Goal: Task Accomplishment & Management: Complete application form

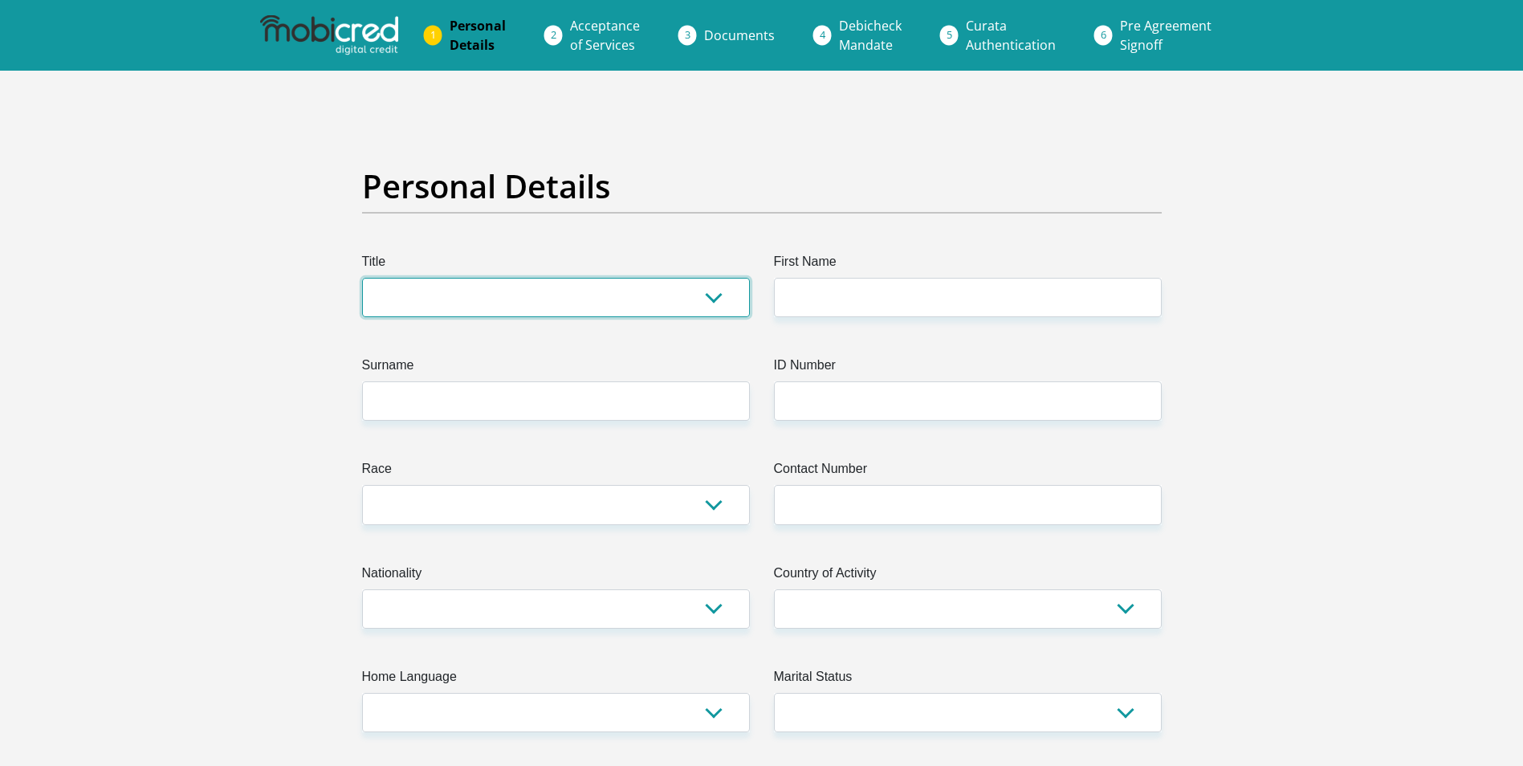
click at [644, 291] on select "Mr Ms Mrs Dr [PERSON_NAME]" at bounding box center [556, 297] width 388 height 39
select select "Ms"
click at [362, 278] on select "Mr Ms Mrs Dr [PERSON_NAME]" at bounding box center [556, 297] width 388 height 39
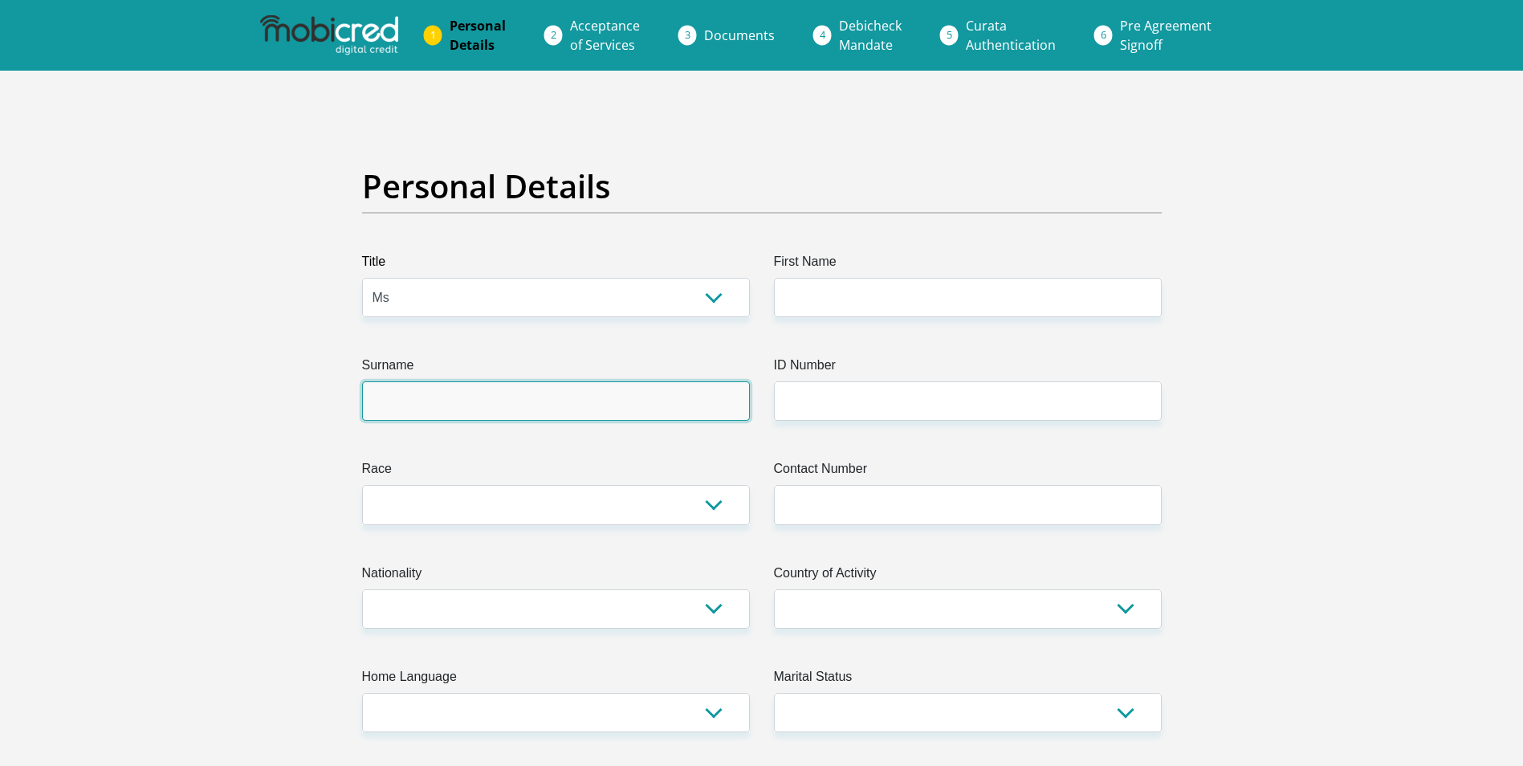
click at [442, 389] on input "Surname" at bounding box center [556, 400] width 388 height 39
type input "KHUMALO"
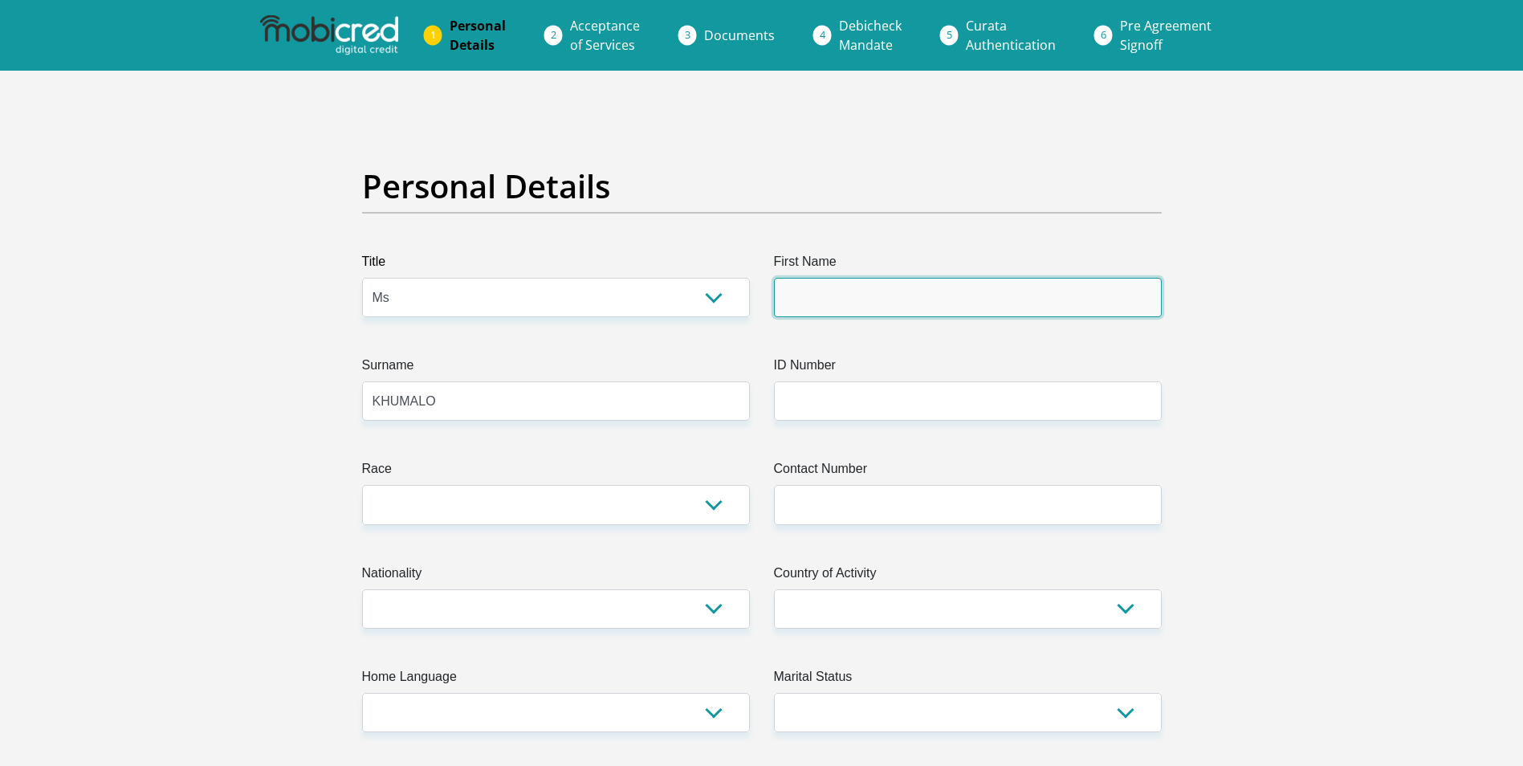
type input "[PERSON_NAME]"
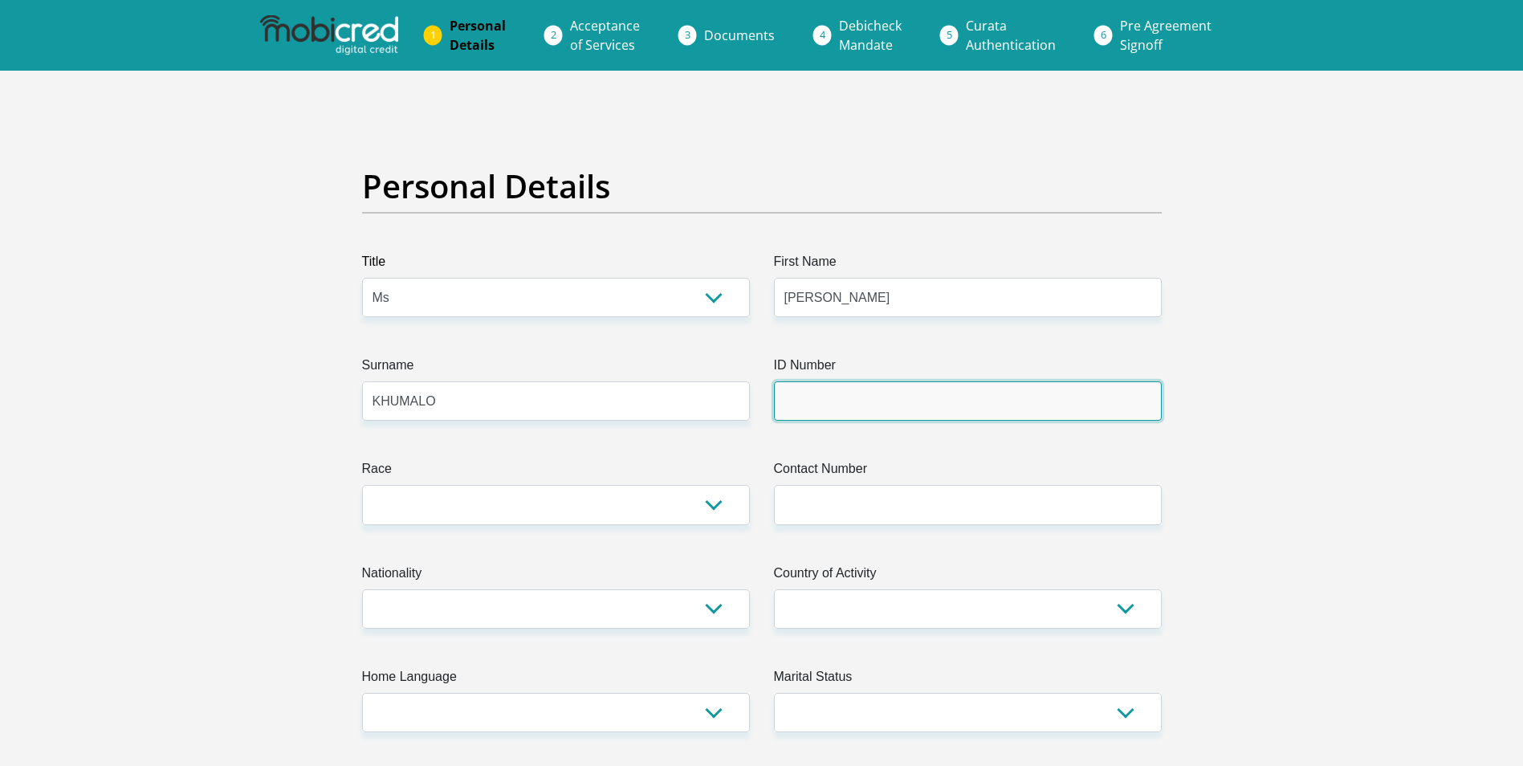
type input "83050308"
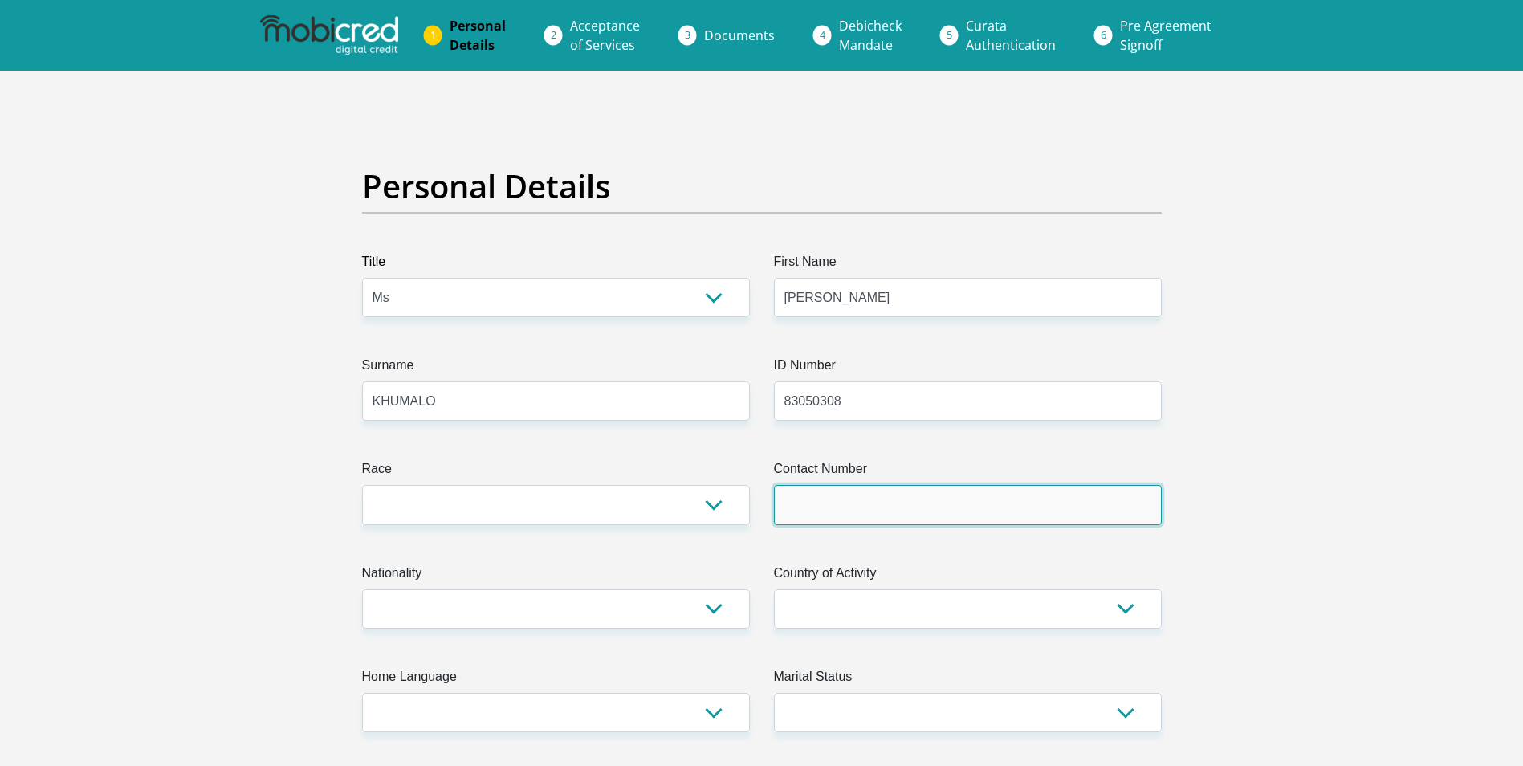
type input "0835387001"
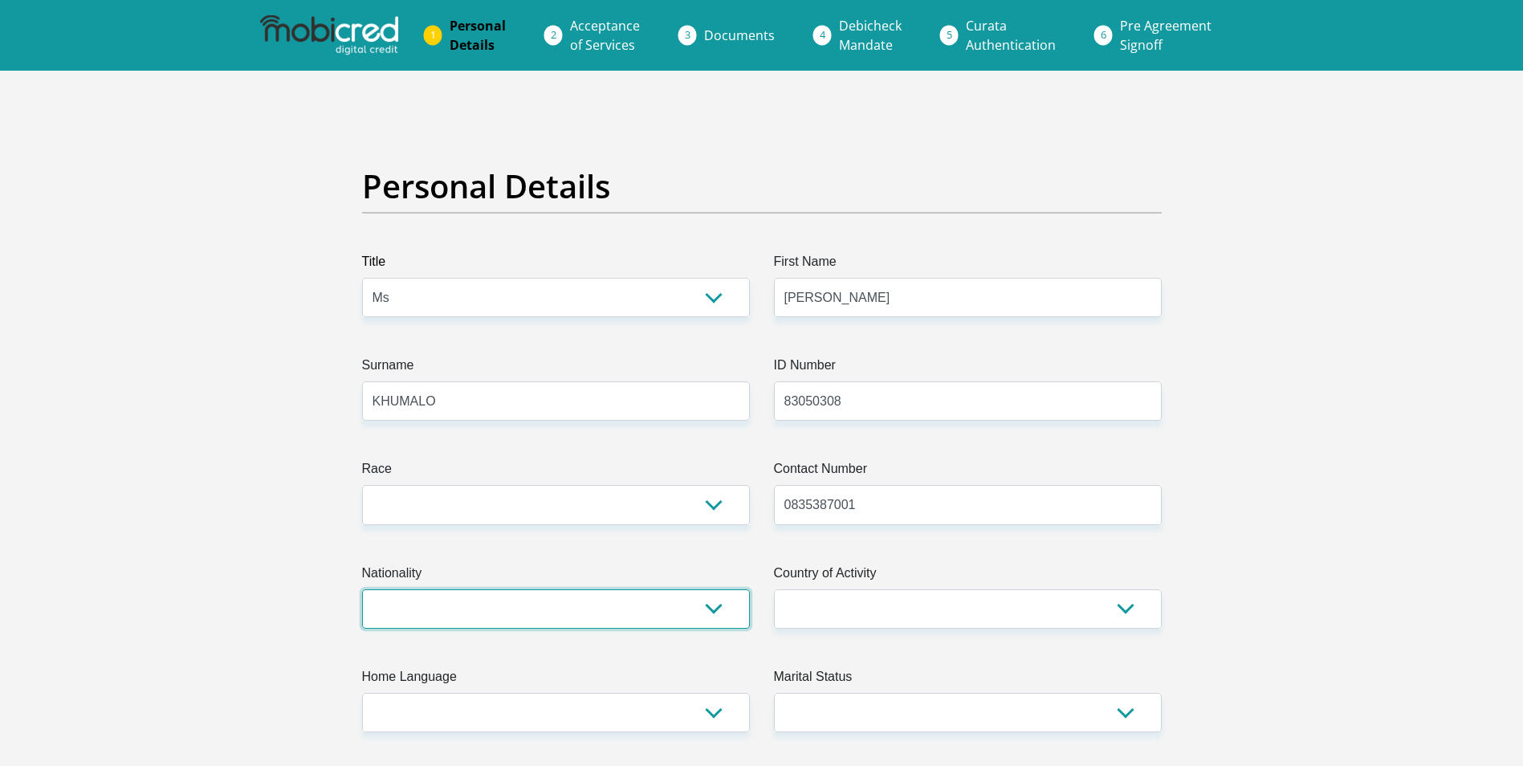
select select "ZAF"
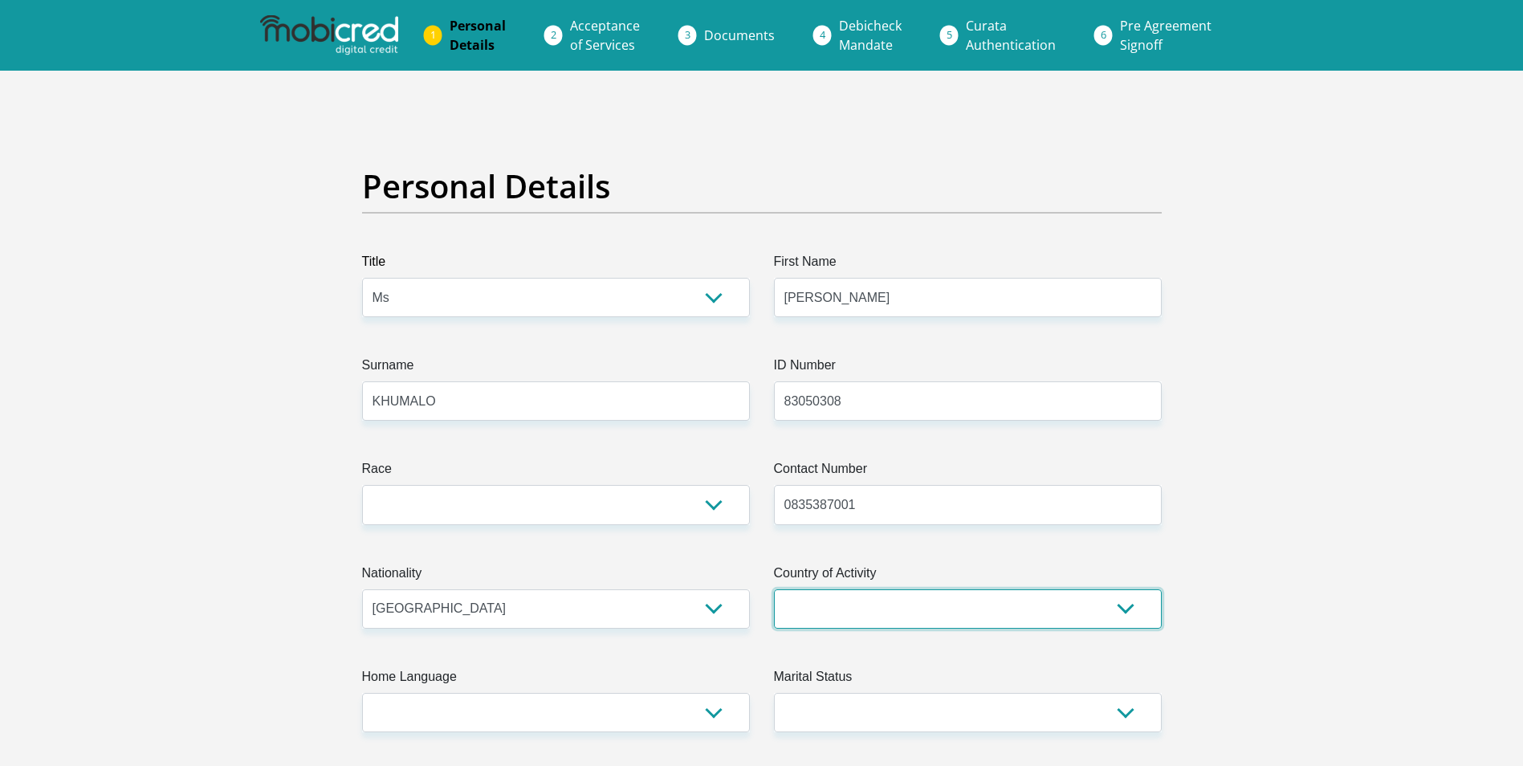
select select "ZAF"
type input "[STREET_ADDRESS]"
type input "RECTRON"
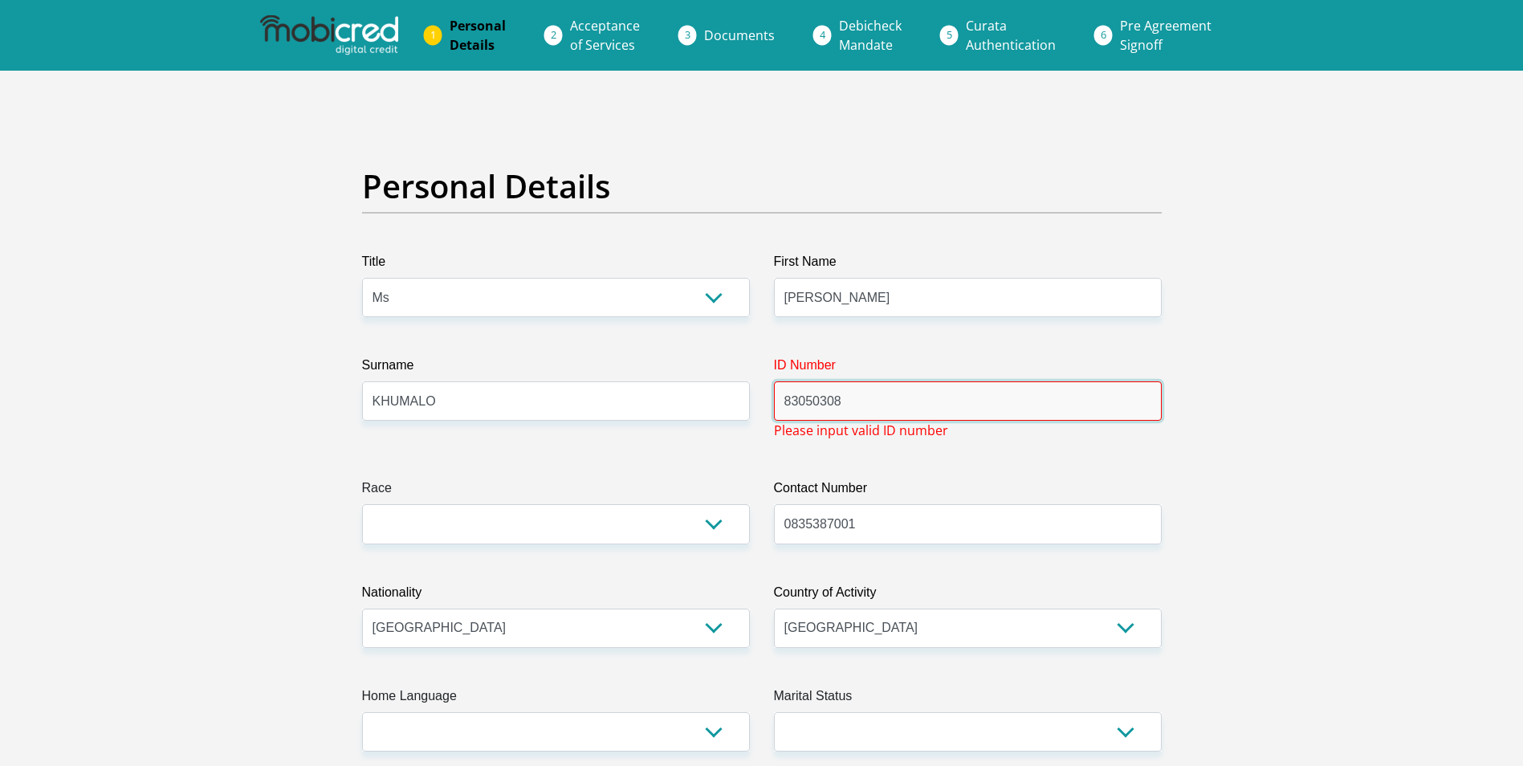
click at [859, 393] on input "83050308" at bounding box center [968, 400] width 388 height 39
drag, startPoint x: 853, startPoint y: 402, endPoint x: 743, endPoint y: 401, distance: 110.0
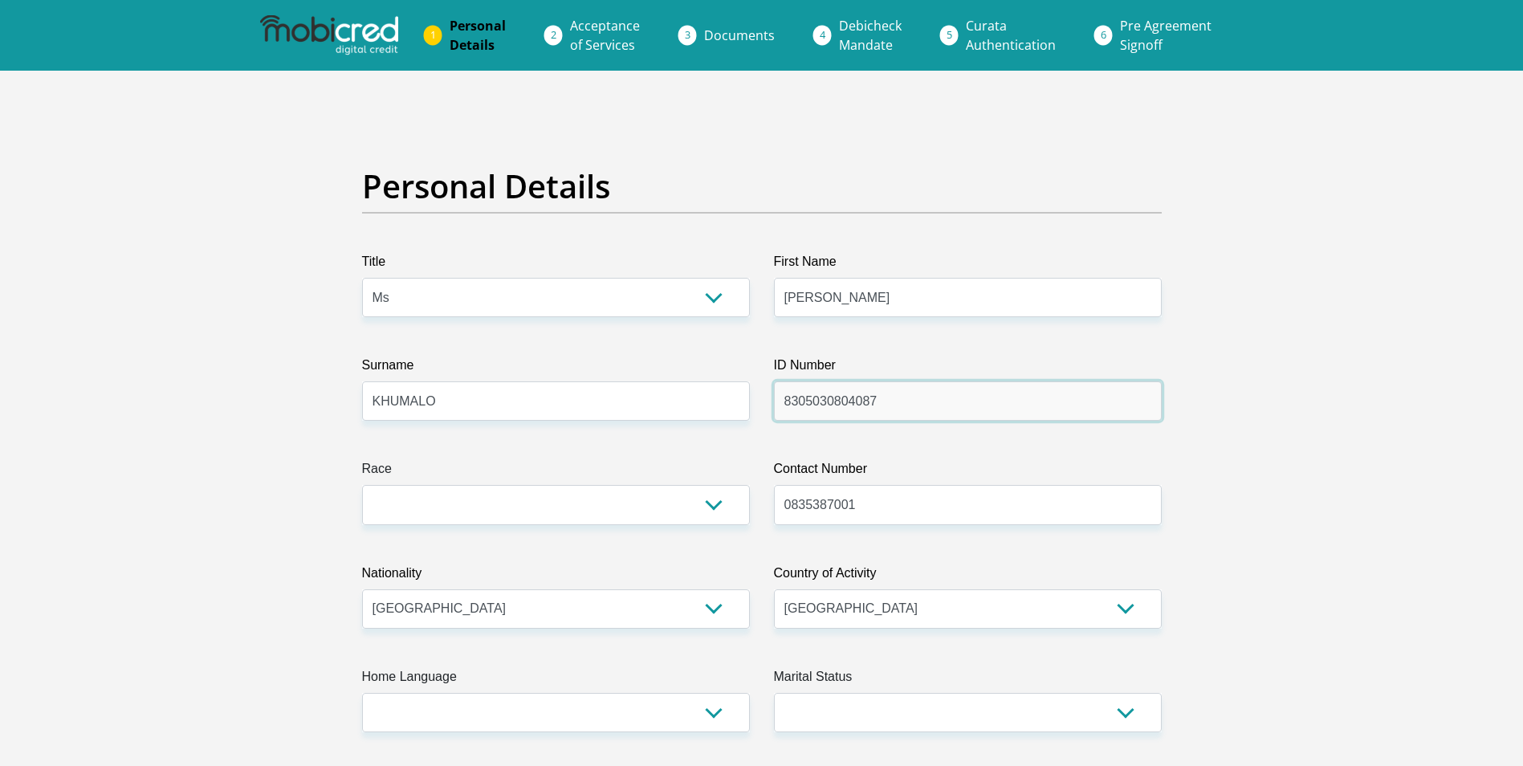
type input "8305030804087"
click at [463, 503] on select "Black Coloured Indian White Other" at bounding box center [556, 504] width 388 height 39
select select "1"
click at [362, 485] on select "Black Coloured Indian White Other" at bounding box center [556, 504] width 388 height 39
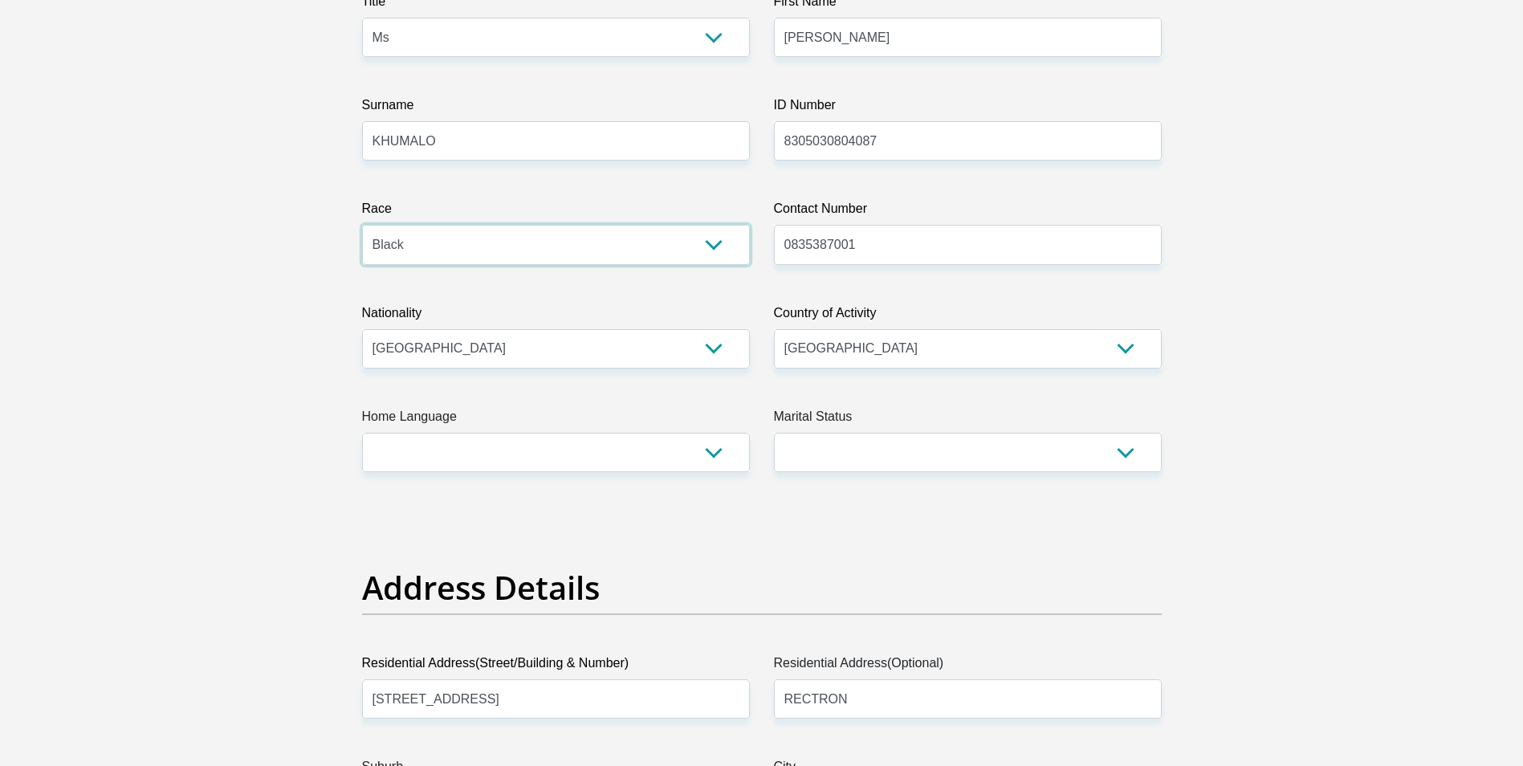
scroll to position [321, 0]
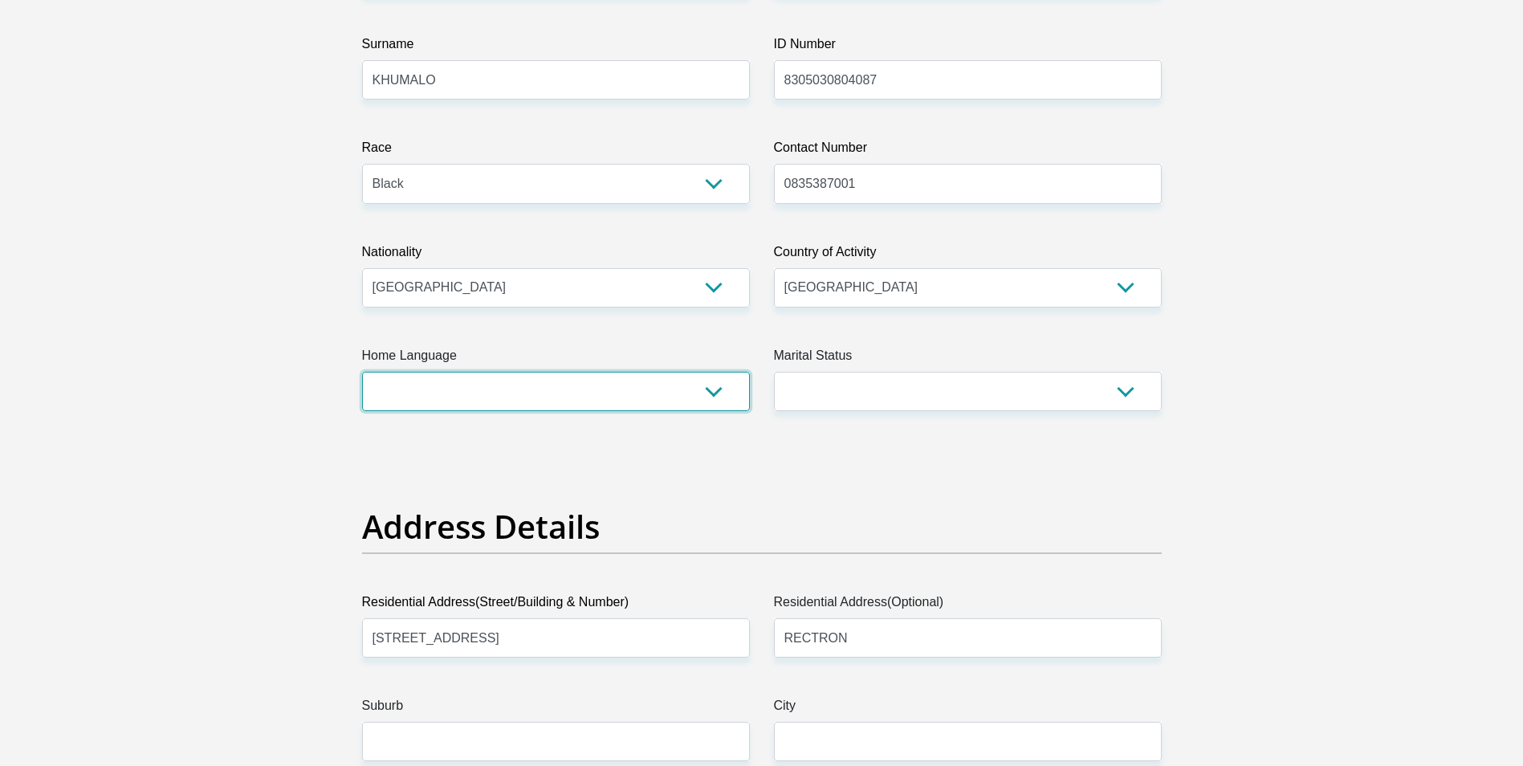
click at [528, 387] on select "Afrikaans English Sepedi South Ndebele Southern Sotho Swati Tsonga Tswana Venda…" at bounding box center [556, 391] width 388 height 39
select select "eng"
click at [362, 372] on select "Afrikaans English Sepedi South Ndebele Southern Sotho Swati Tsonga Tswana Venda…" at bounding box center [556, 391] width 388 height 39
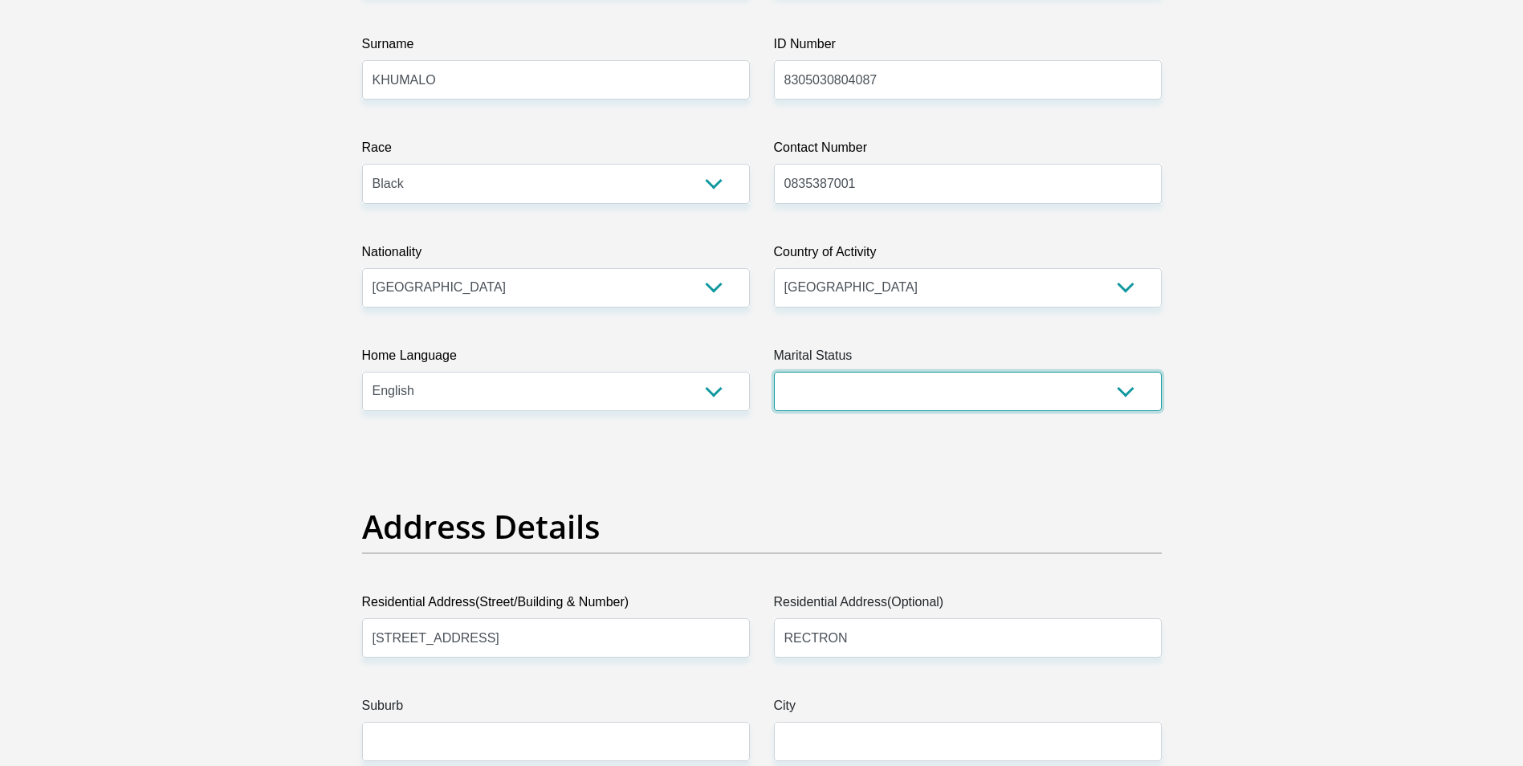
click at [900, 384] on select "Married ANC Single Divorced Widowed Married COP or Customary Law" at bounding box center [968, 391] width 388 height 39
select select "2"
click at [774, 372] on select "Married ANC Single Divorced Widowed Married COP or Customary Law" at bounding box center [968, 391] width 388 height 39
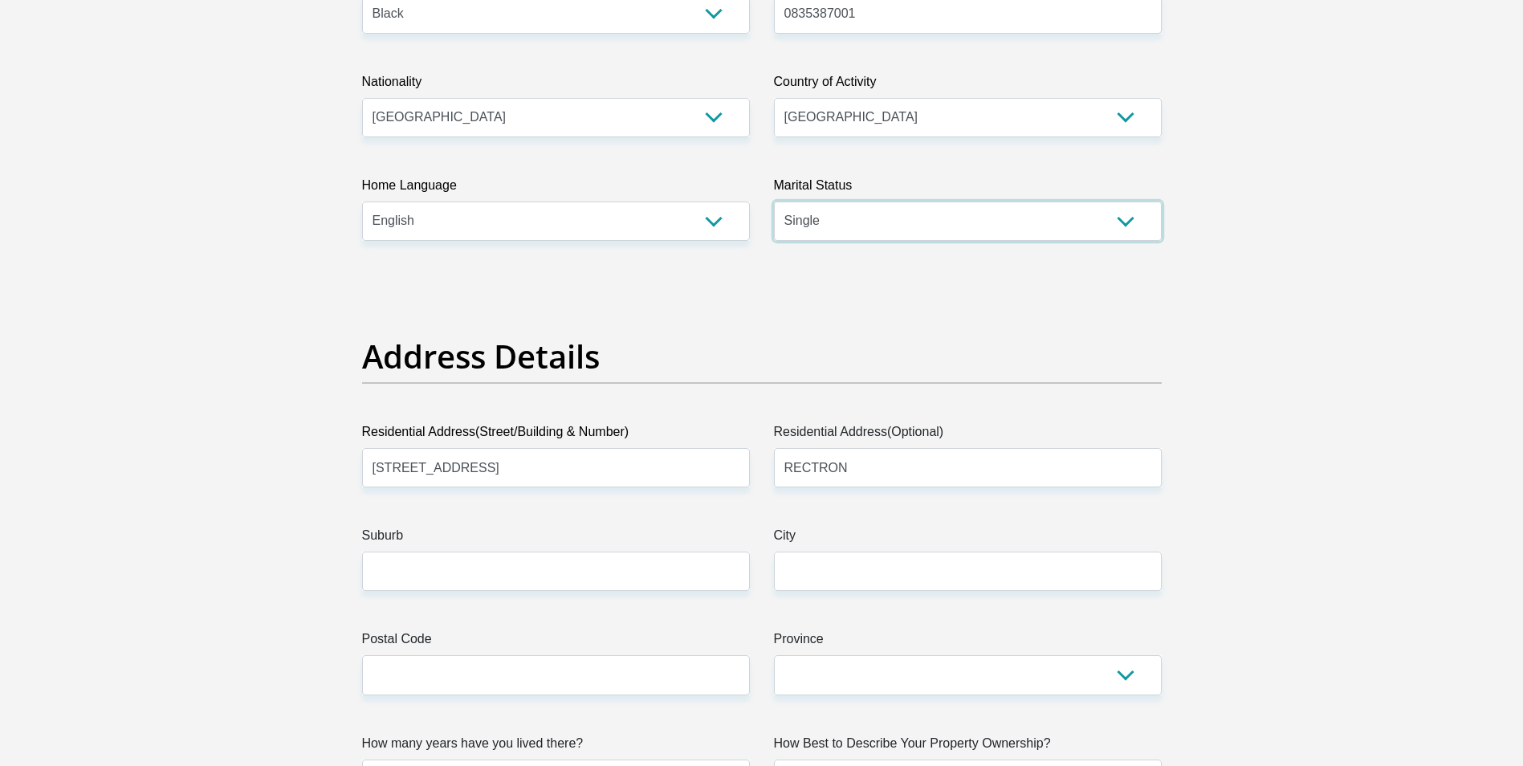
scroll to position [562, 0]
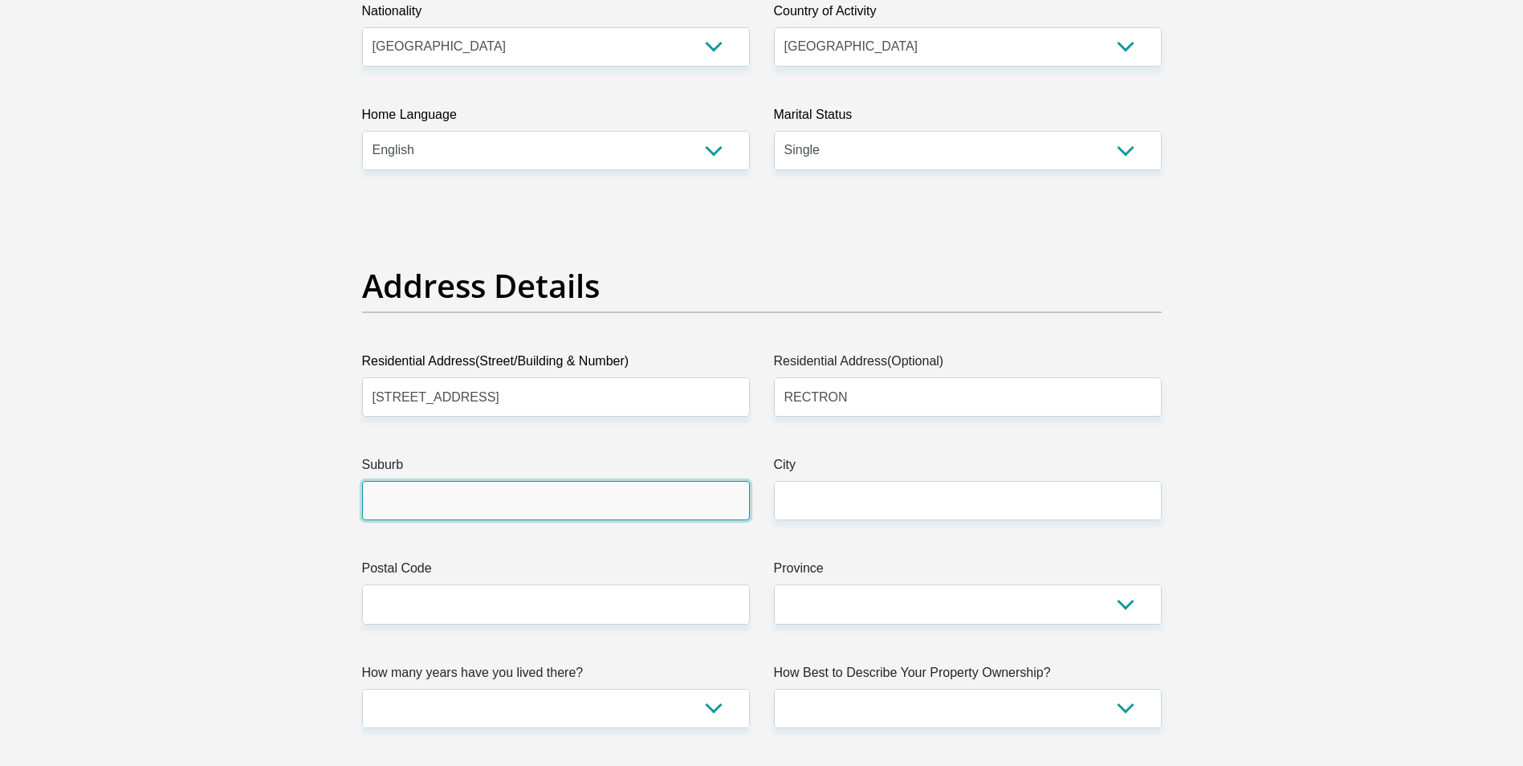
click at [475, 515] on input "Suburb" at bounding box center [556, 500] width 388 height 39
type input "Midrand"
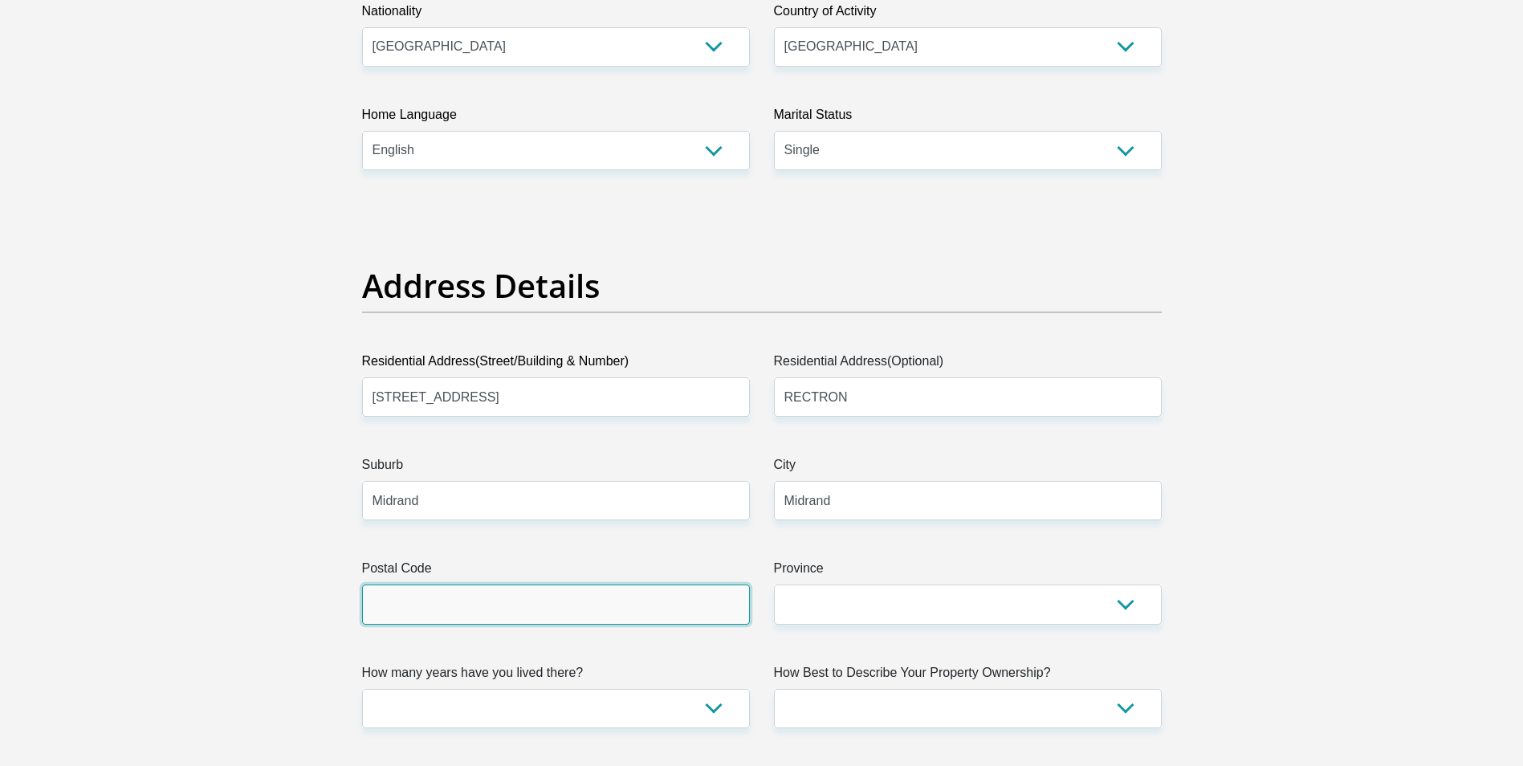
type input "1685"
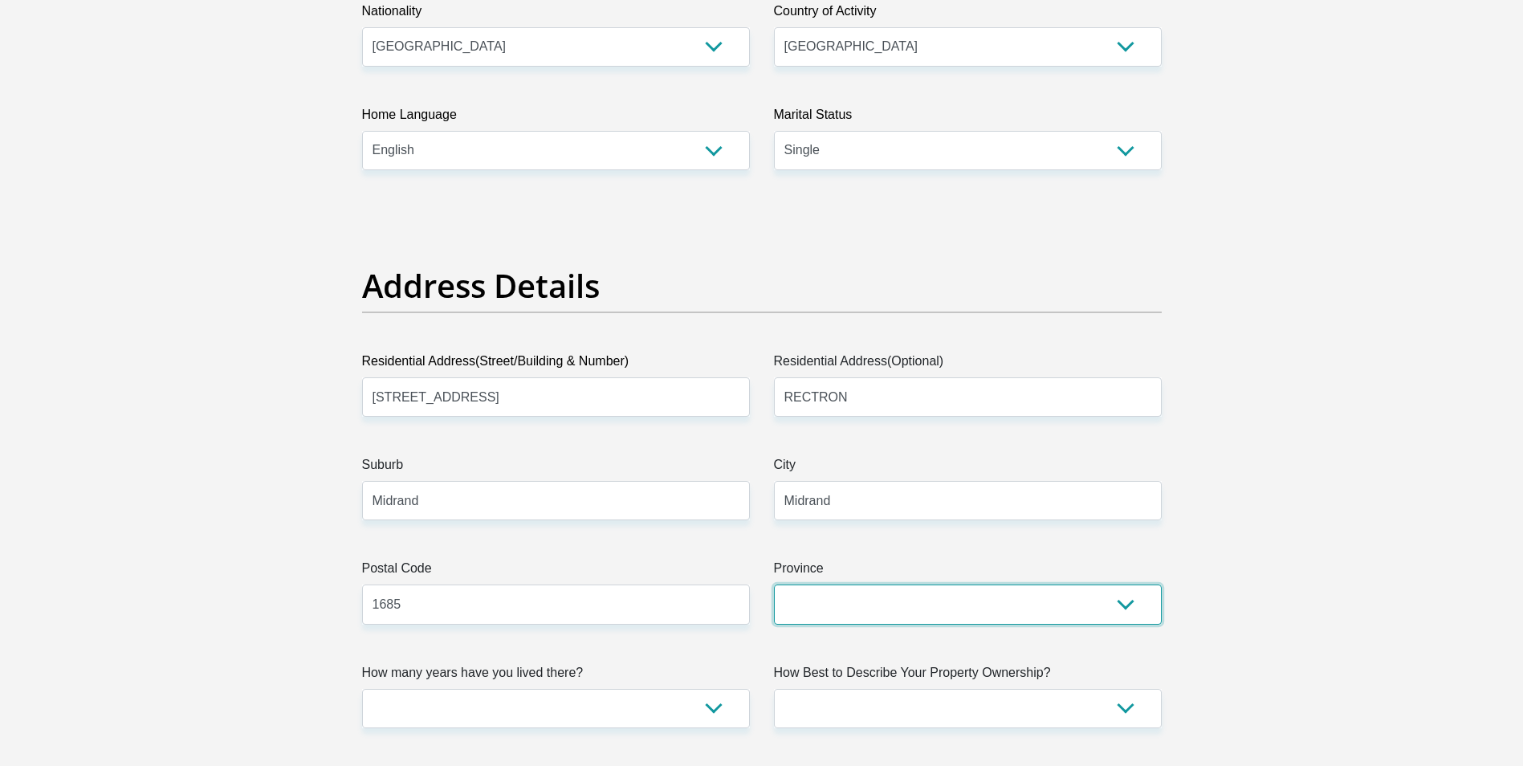
select select "Gauteng"
type input "[EMAIL_ADDRESS][DOMAIN_NAME]"
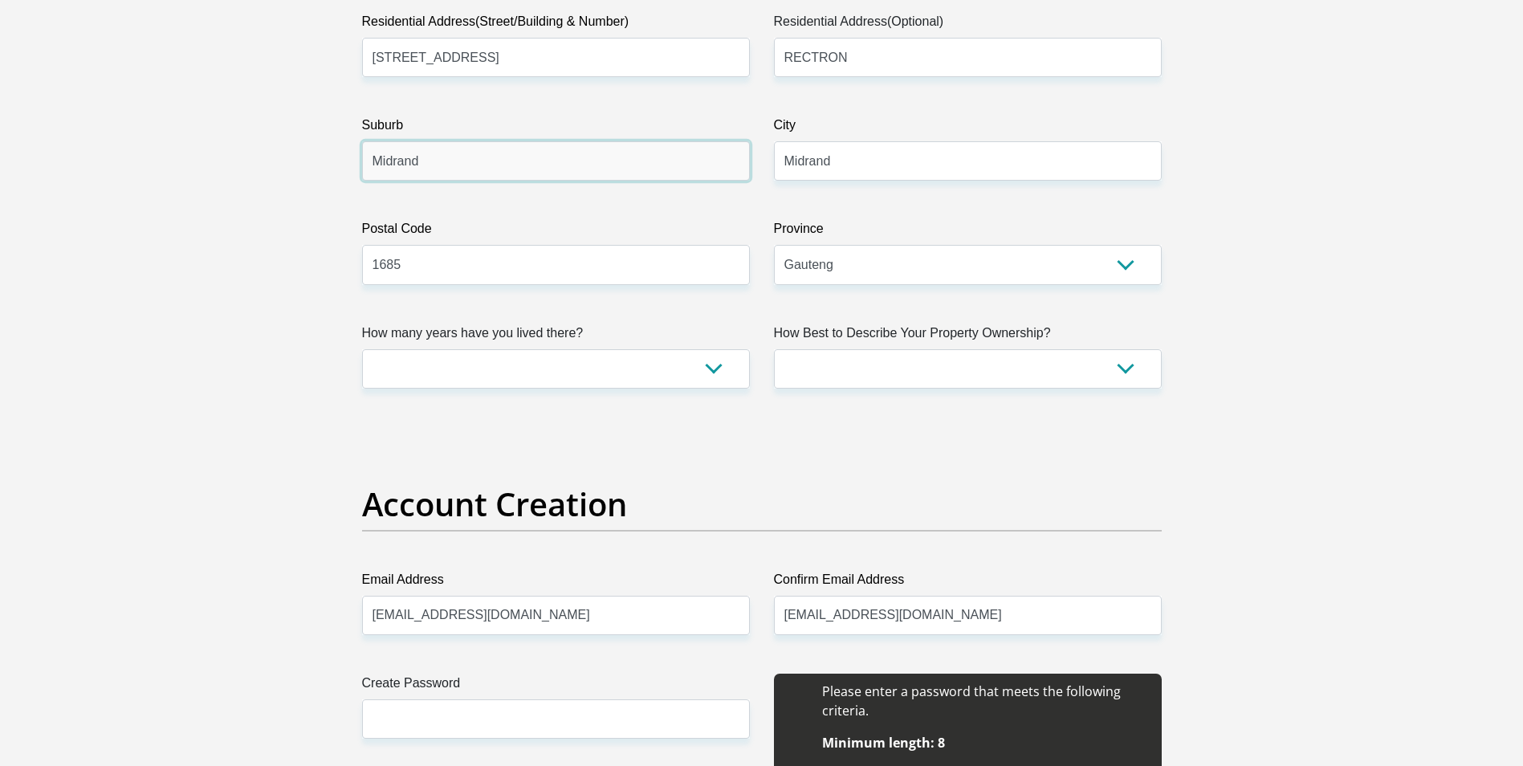
scroll to position [964, 0]
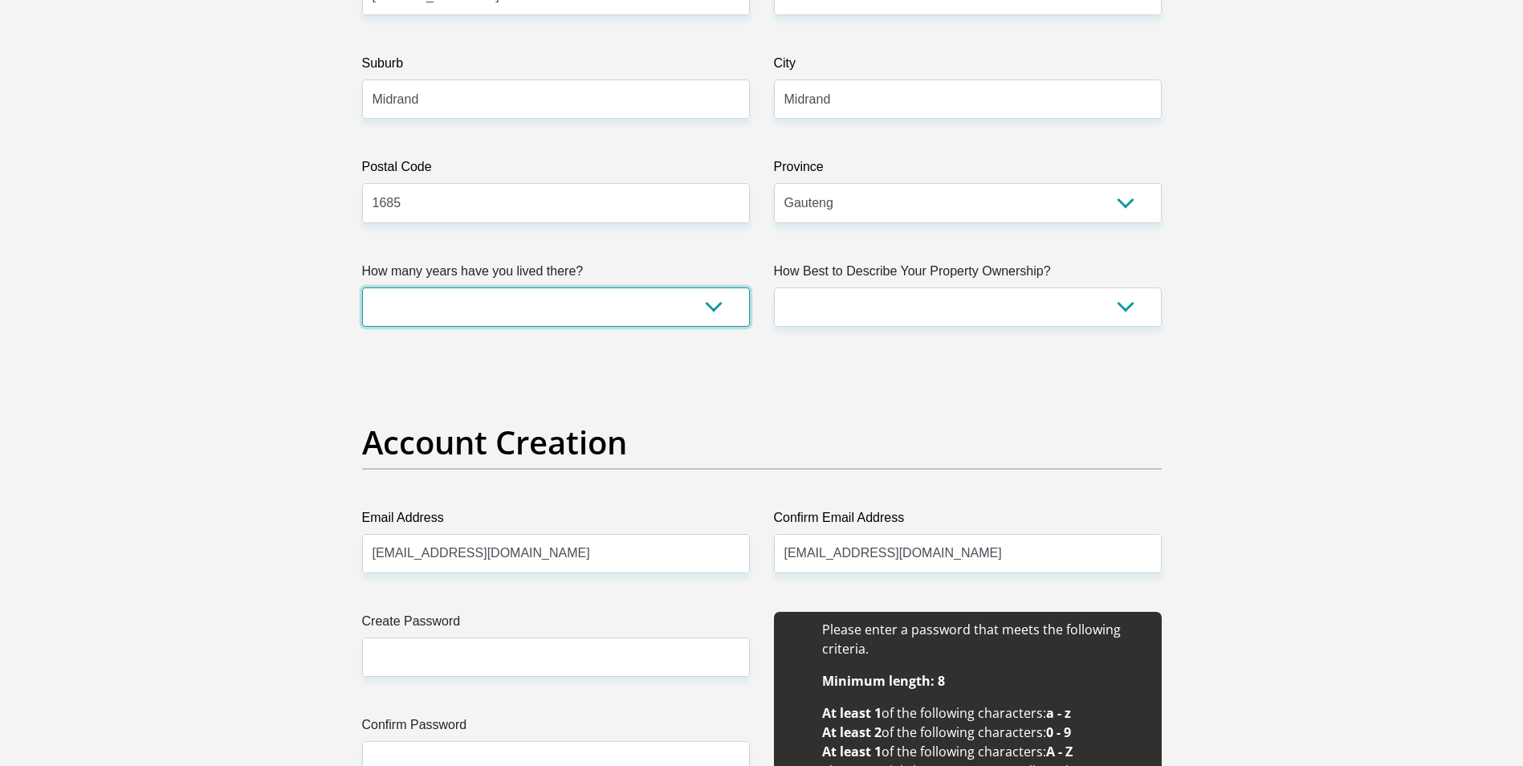
click at [709, 307] on select "less than 1 year 1-3 years 3-5 years 5+ years" at bounding box center [556, 306] width 388 height 39
click at [642, 305] on select "less than 1 year 1-3 years 3-5 years 5+ years" at bounding box center [556, 306] width 388 height 39
select select "5"
click at [362, 287] on select "less than 1 year 1-3 years 3-5 years 5+ years" at bounding box center [556, 306] width 388 height 39
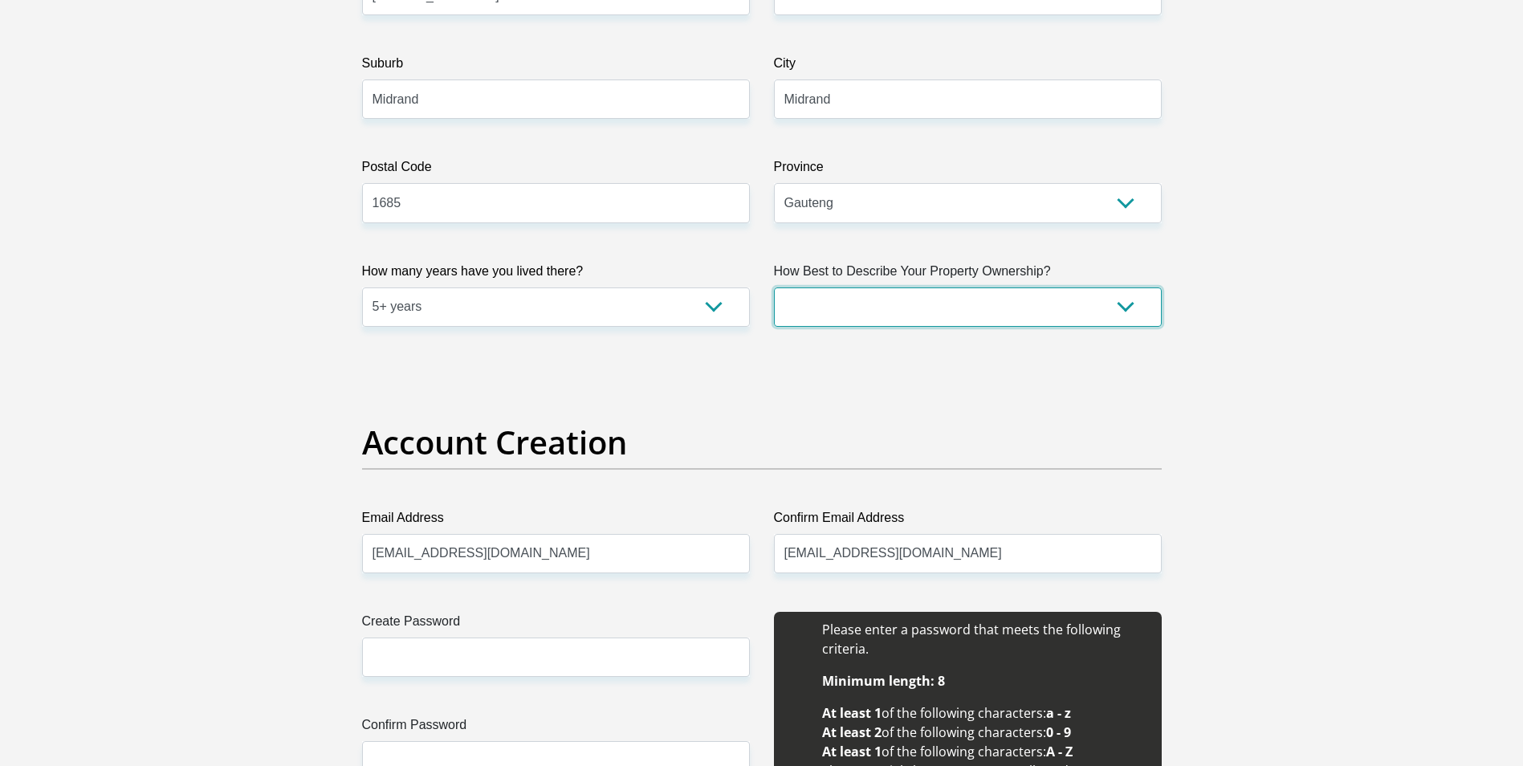
click at [1132, 307] on select "Owned Rented Family Owned Company Dwelling" at bounding box center [968, 306] width 388 height 39
select select "Company Dwelling"
click at [774, 287] on select "Owned Rented Family Owned Company Dwelling" at bounding box center [968, 306] width 388 height 39
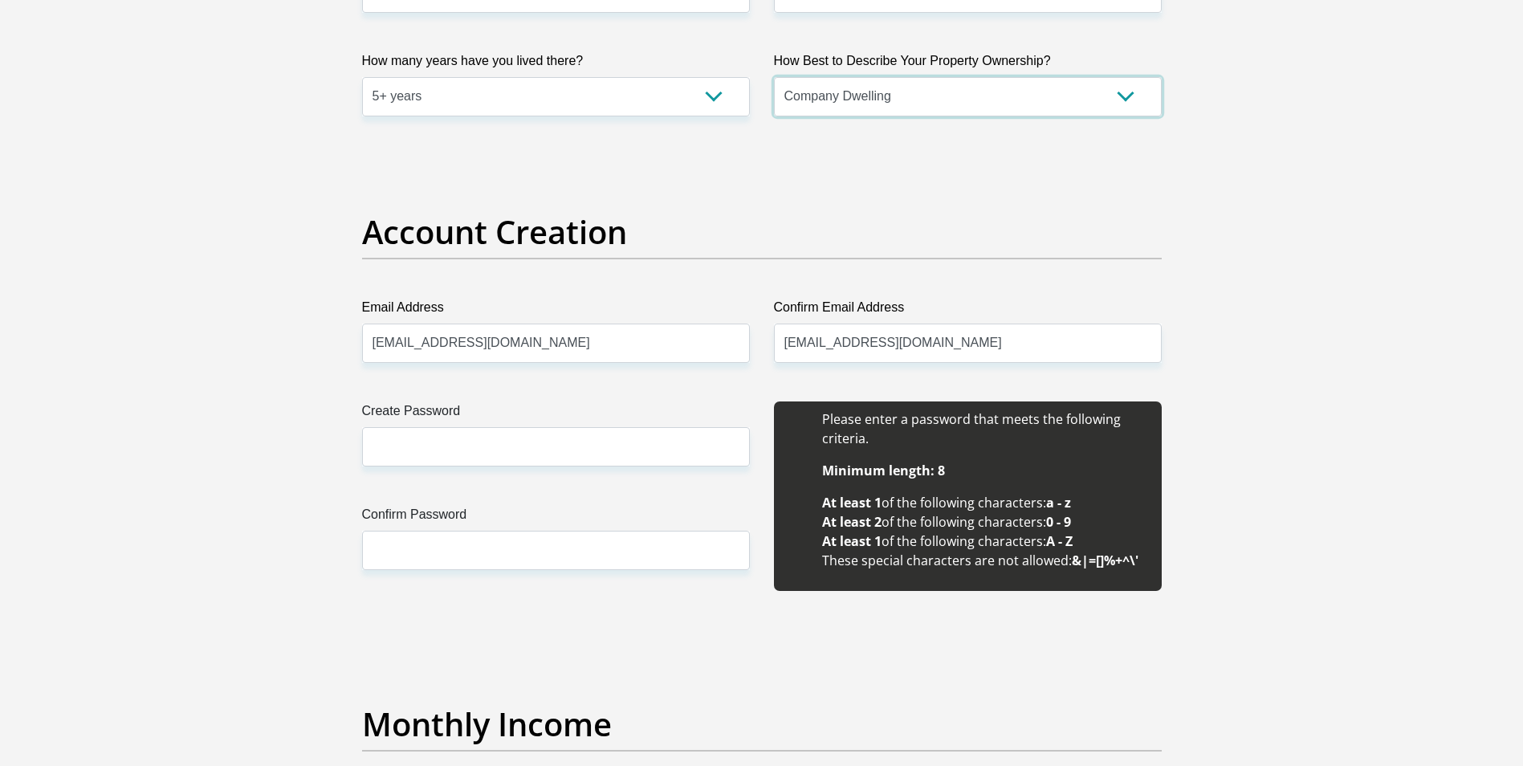
scroll to position [1205, 0]
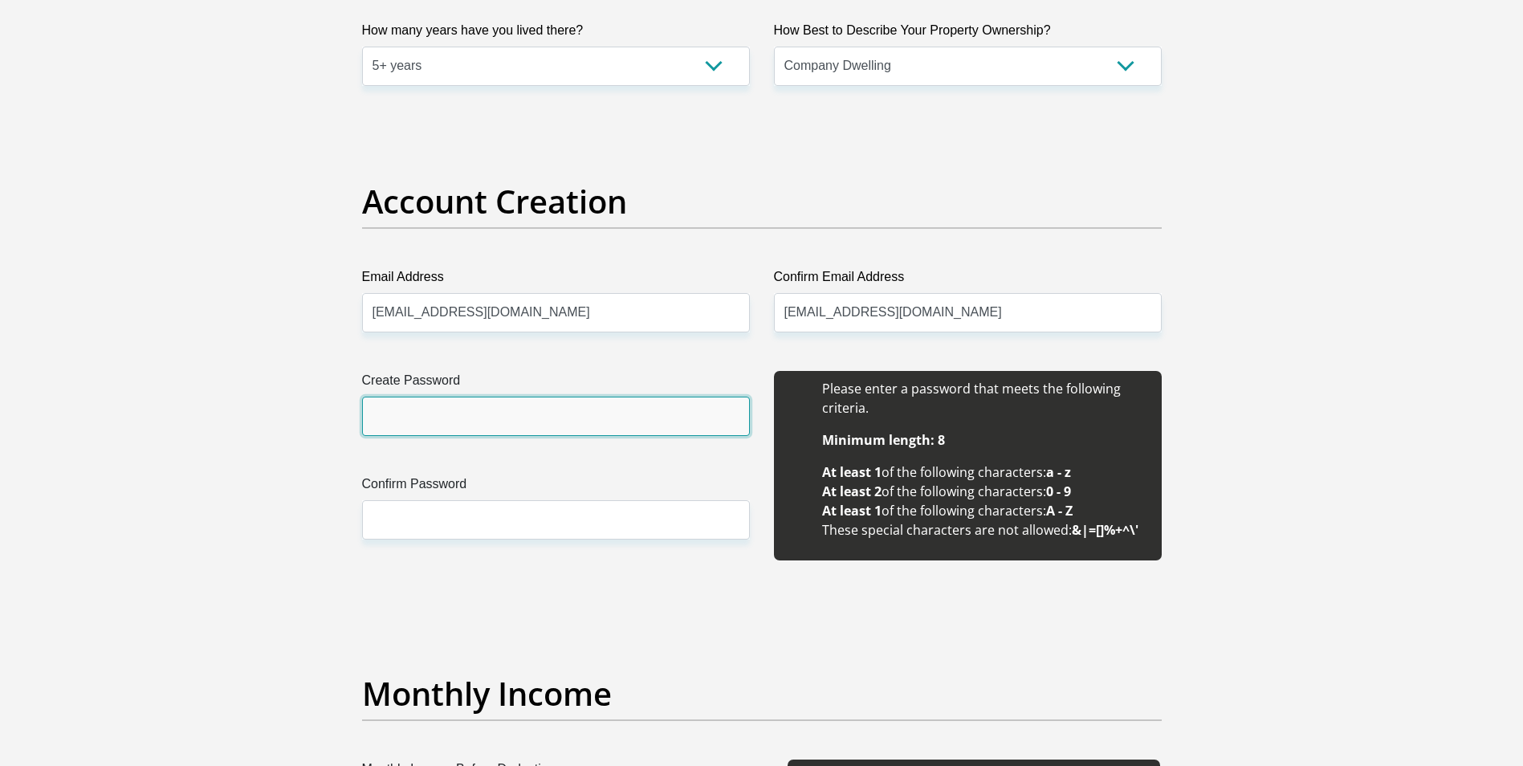
click at [430, 403] on input "Create Password" at bounding box center [556, 416] width 388 height 39
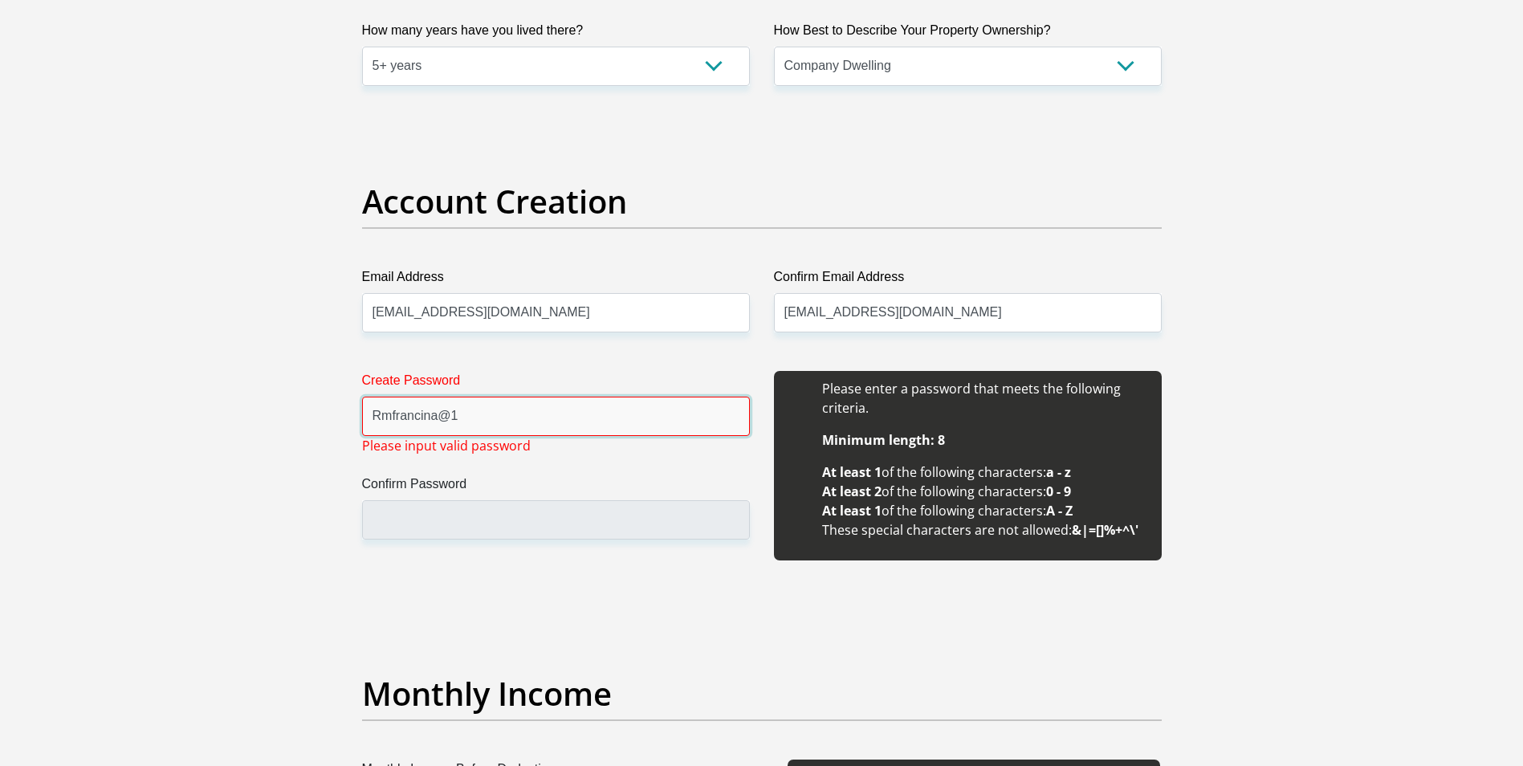
type input "Rmfrancina@1"
click at [435, 504] on input "Confirm Password" at bounding box center [556, 519] width 388 height 39
click at [422, 528] on input "Confirm Password" at bounding box center [556, 519] width 388 height 39
drag, startPoint x: 455, startPoint y: 425, endPoint x: 457, endPoint y: 435, distance: 10.6
click at [454, 426] on input "Rmfrancina@1" at bounding box center [556, 416] width 388 height 39
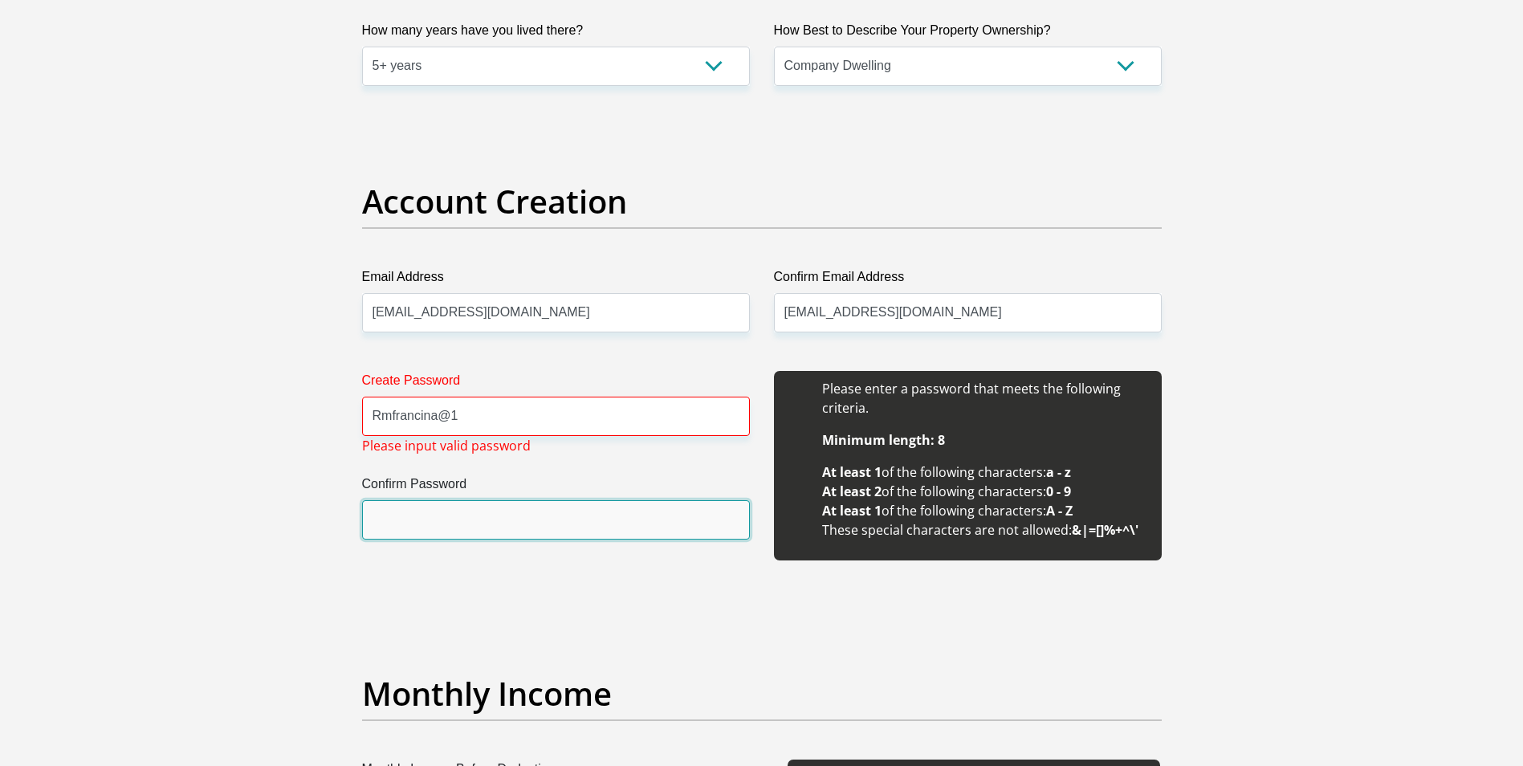
click at [416, 513] on input "Confirm Password" at bounding box center [556, 519] width 388 height 39
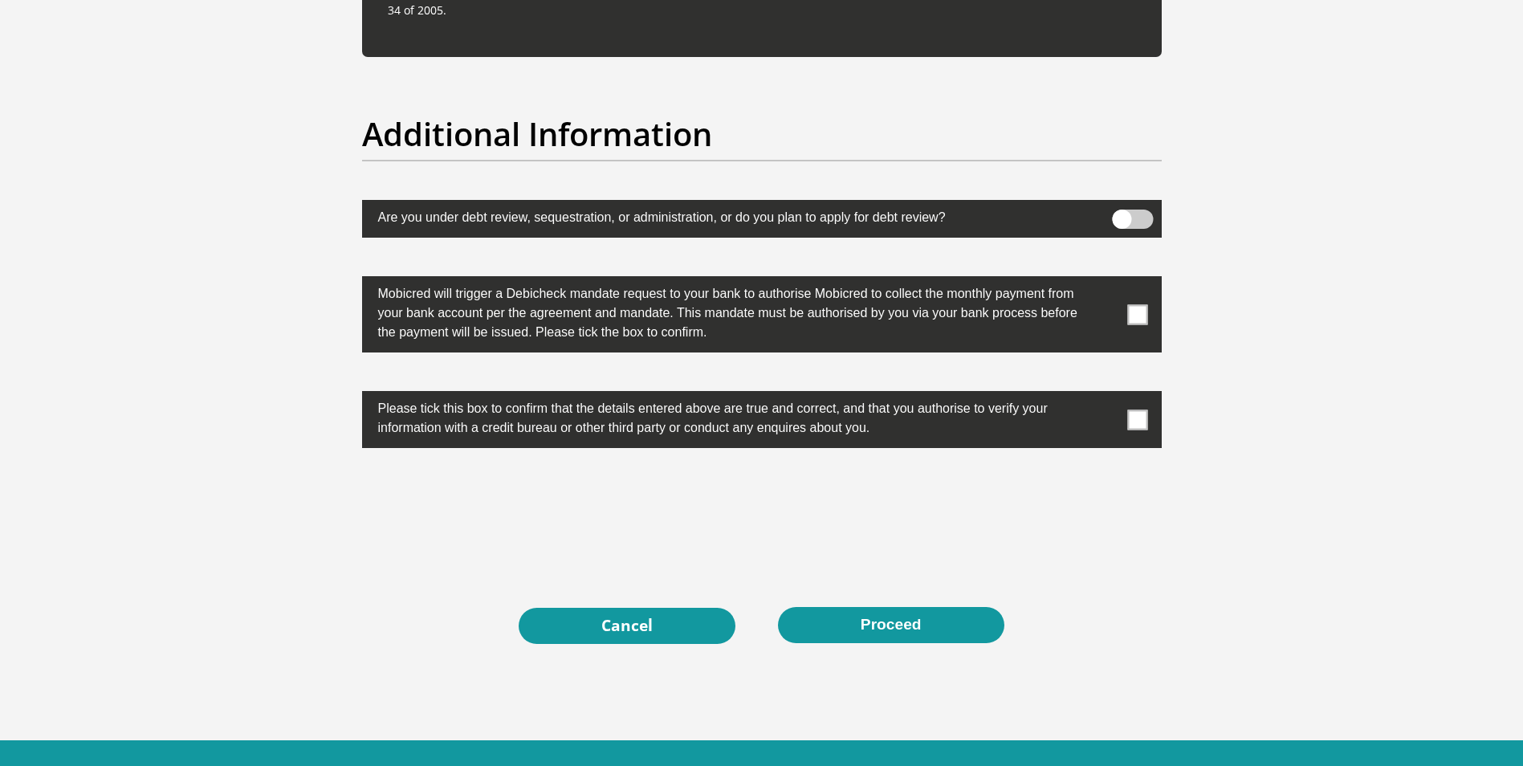
scroll to position [4979, 0]
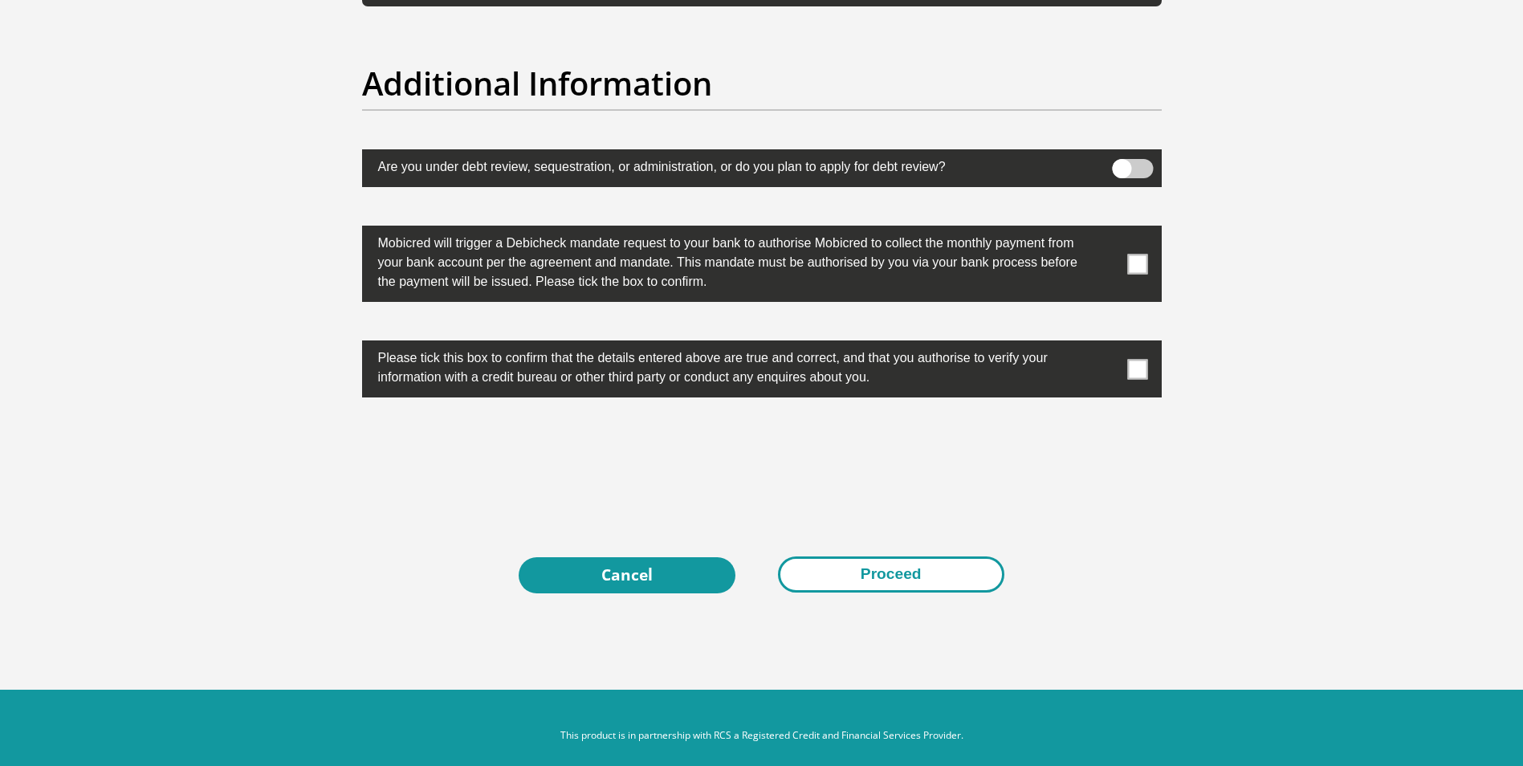
click at [854, 575] on button "Proceed" at bounding box center [891, 574] width 226 height 36
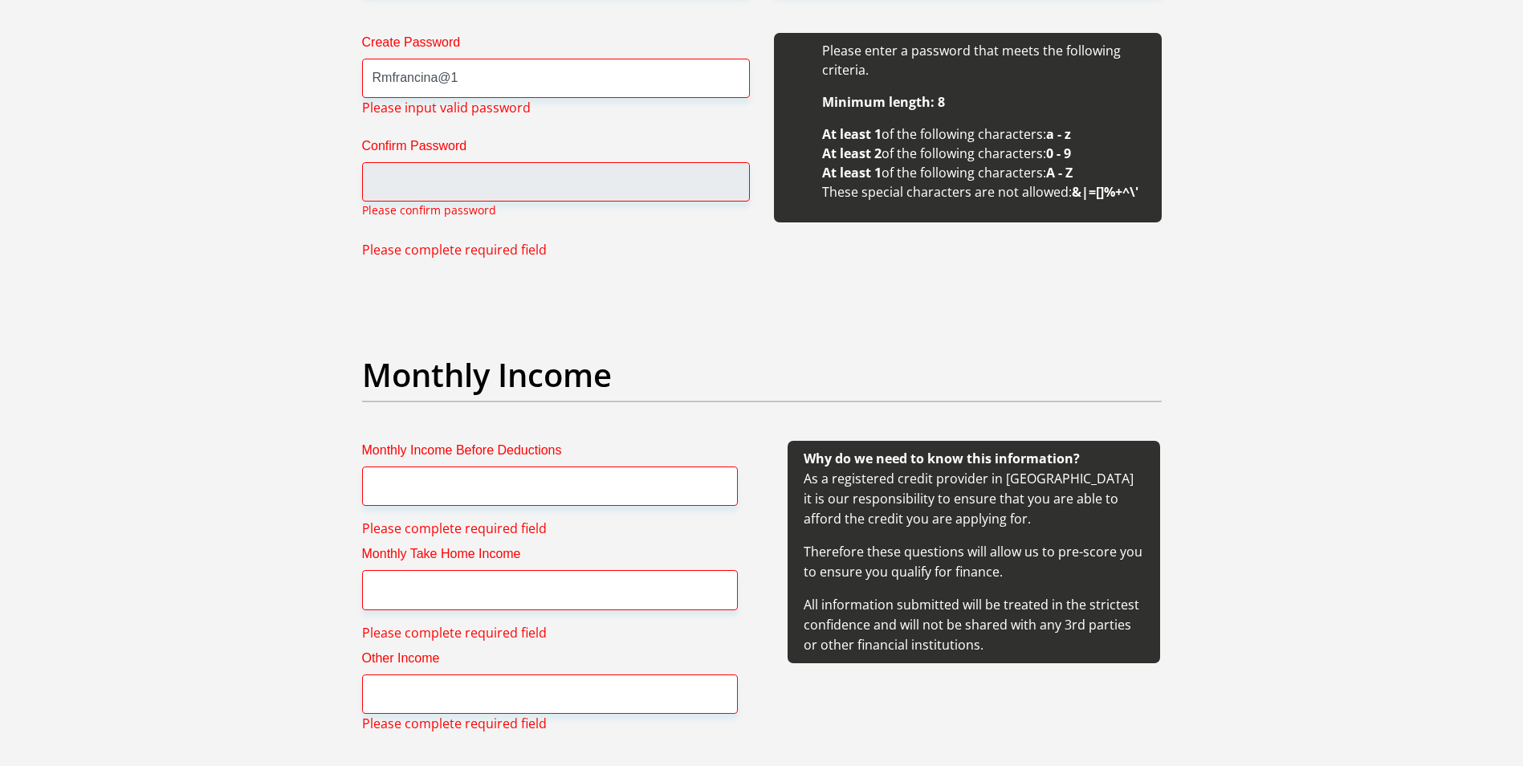
scroll to position [1542, 0]
